Goal: Transaction & Acquisition: Purchase product/service

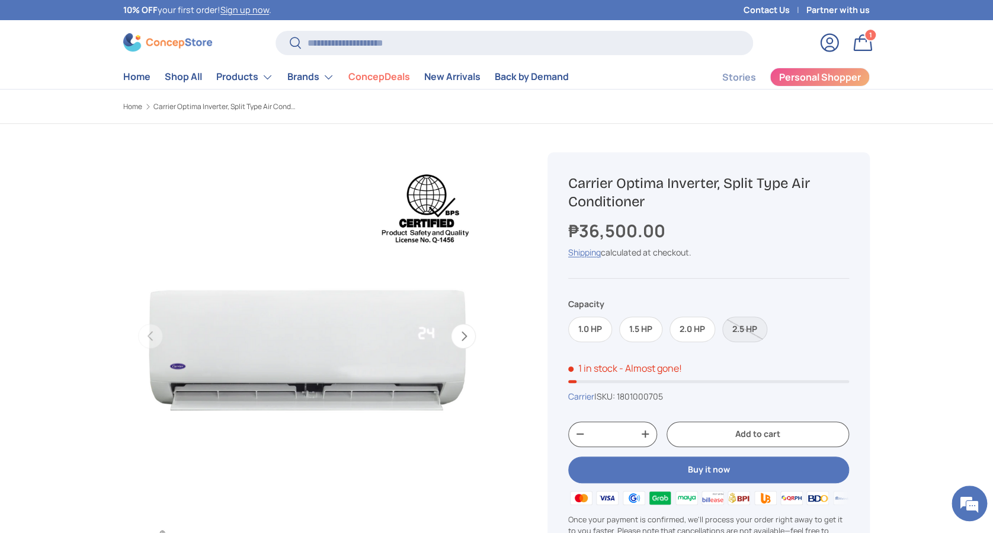
drag, startPoint x: 440, startPoint y: 25, endPoint x: 441, endPoint y: 43, distance: 17.8
click at [441, 32] on store-header "Search Search Reset Log in Bag 1 1 item Menu Home Shop All Products Back Produc…" at bounding box center [496, 54] width 993 height 69
click at [441, 40] on input "Search" at bounding box center [515, 43] width 478 height 24
type input "*****"
click at [276, 30] on button "Search" at bounding box center [289, 44] width 27 height 28
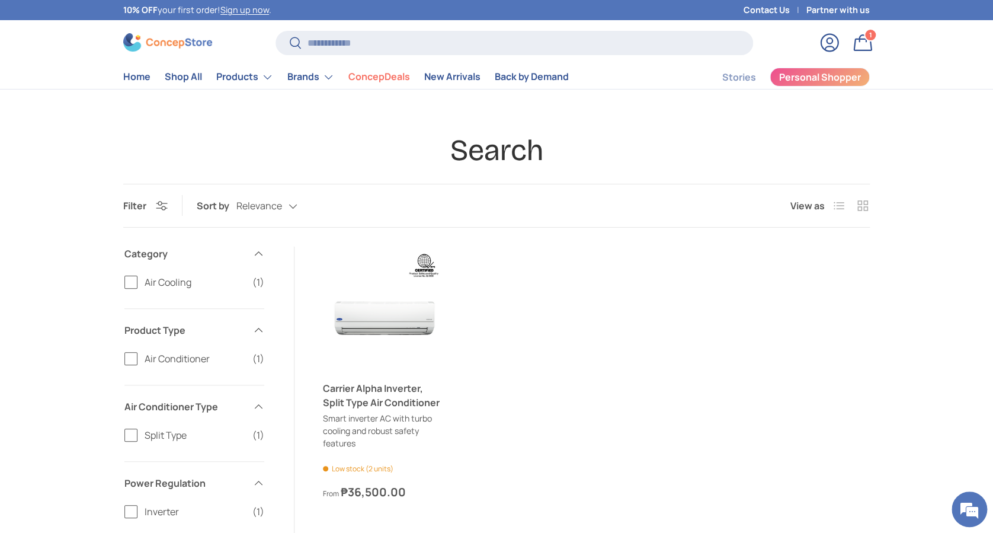
click at [499, 473] on ul "Previous Next Carrier Alpha Inverter, Split Type Air Conditioner Smart inverter…" at bounding box center [596, 373] width 547 height 254
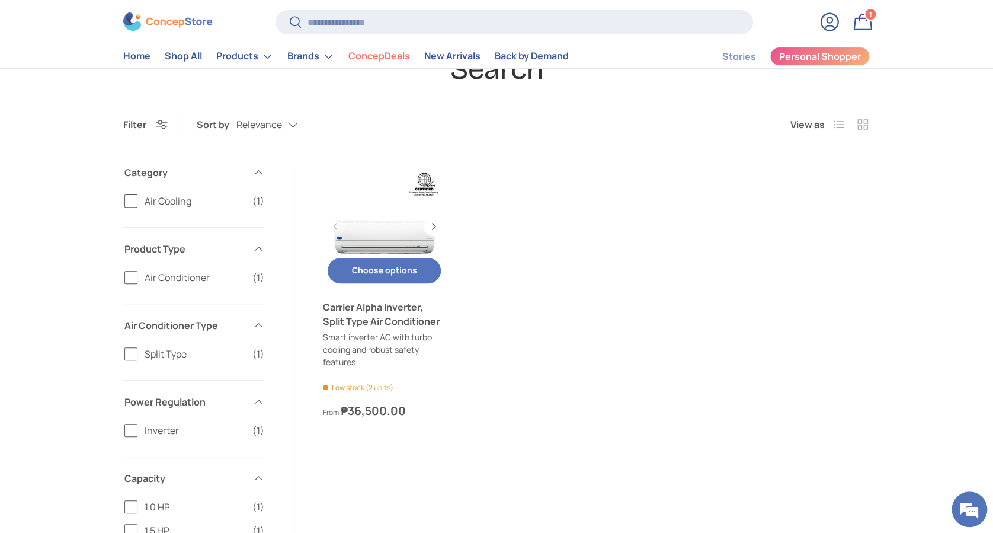
scroll to position [237, 0]
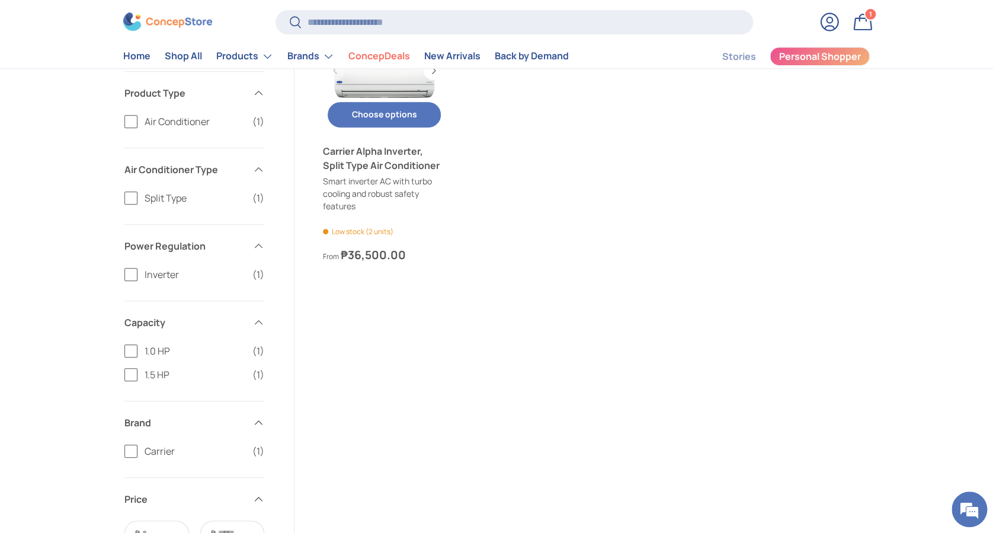
click at [388, 161] on link "Carrier Alpha Inverter, Split Type Air Conditioner" at bounding box center [384, 158] width 123 height 28
